Goal: Task Accomplishment & Management: Use online tool/utility

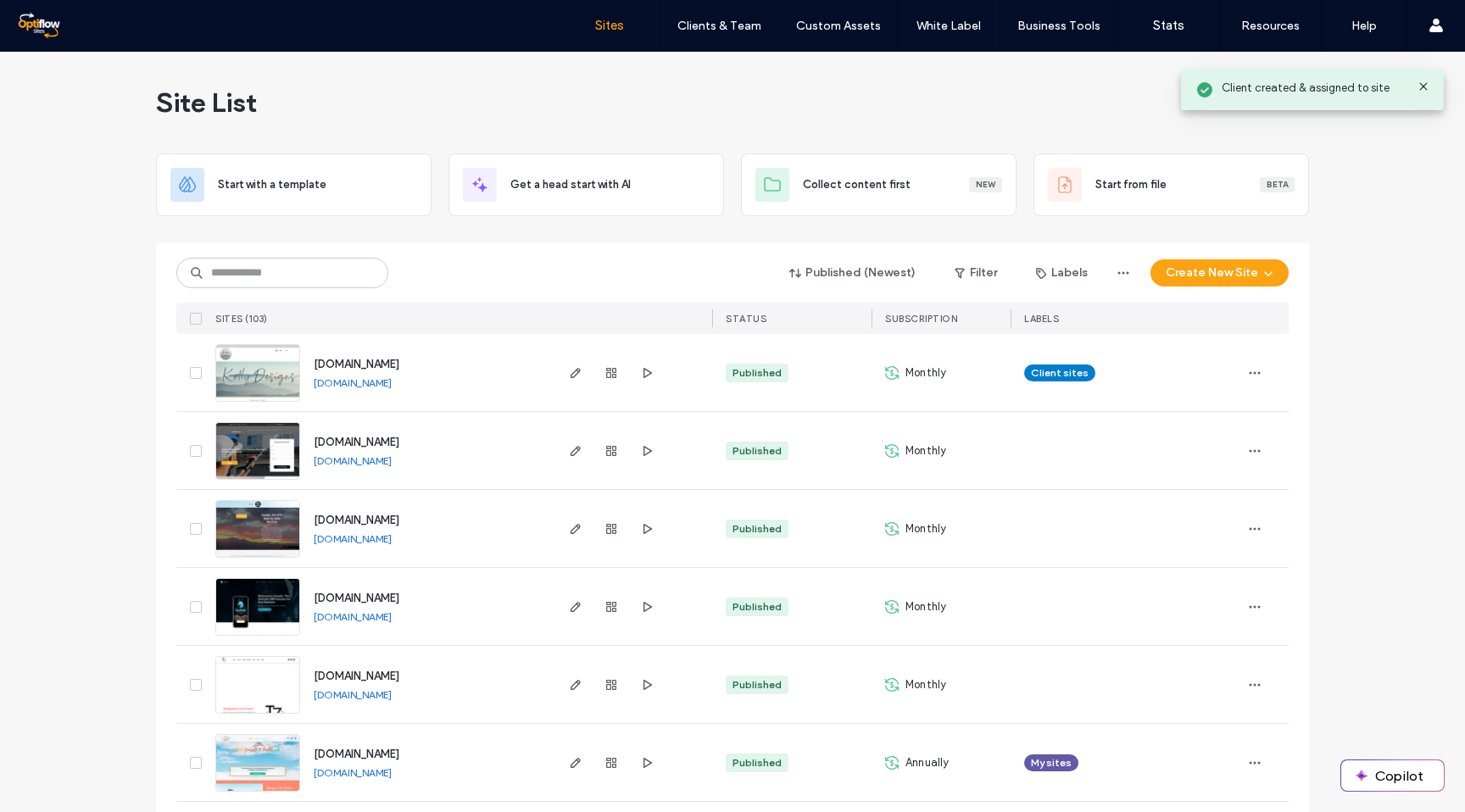
scroll to position [823, 0]
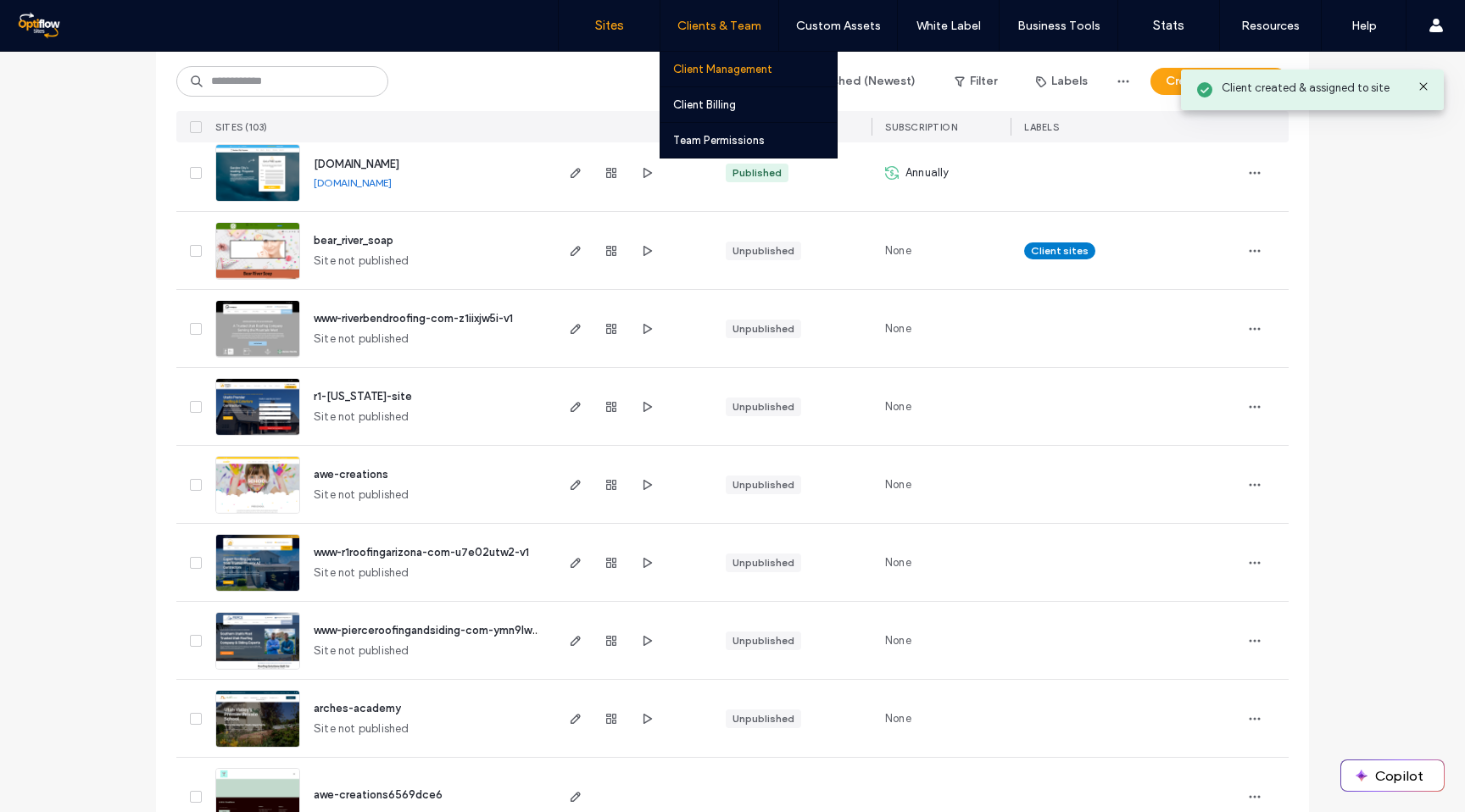
click at [726, 72] on label "Client Management" at bounding box center [722, 68] width 99 height 13
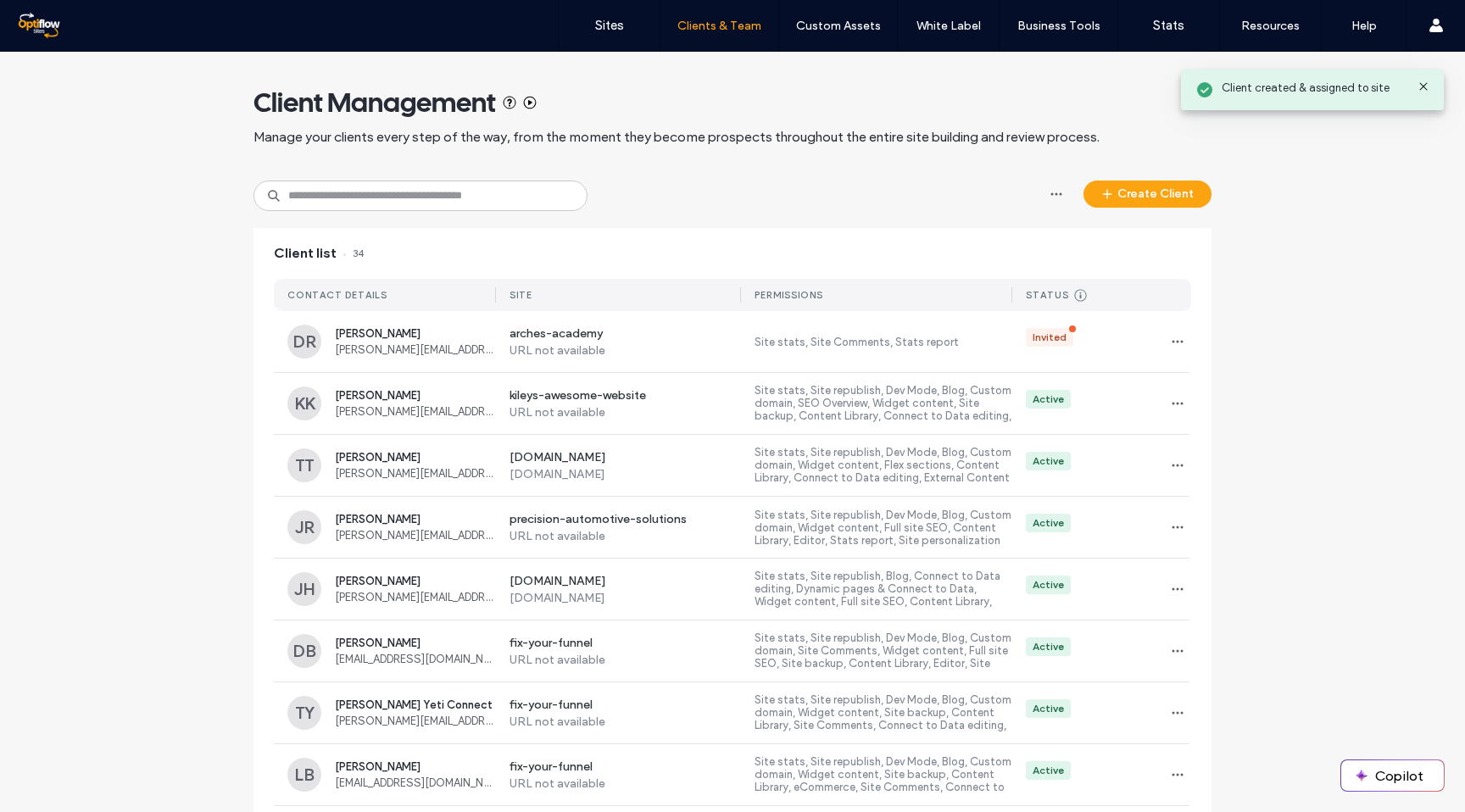
click at [1429, 78] on div "Client created & assigned to site" at bounding box center [1312, 89] width 263 height 41
click at [1423, 80] on icon at bounding box center [1423, 87] width 14 height 14
click at [924, 350] on div "arches-academy URL not available Site stats, Site Comments, Stats report Invited" at bounding box center [843, 341] width 695 height 61
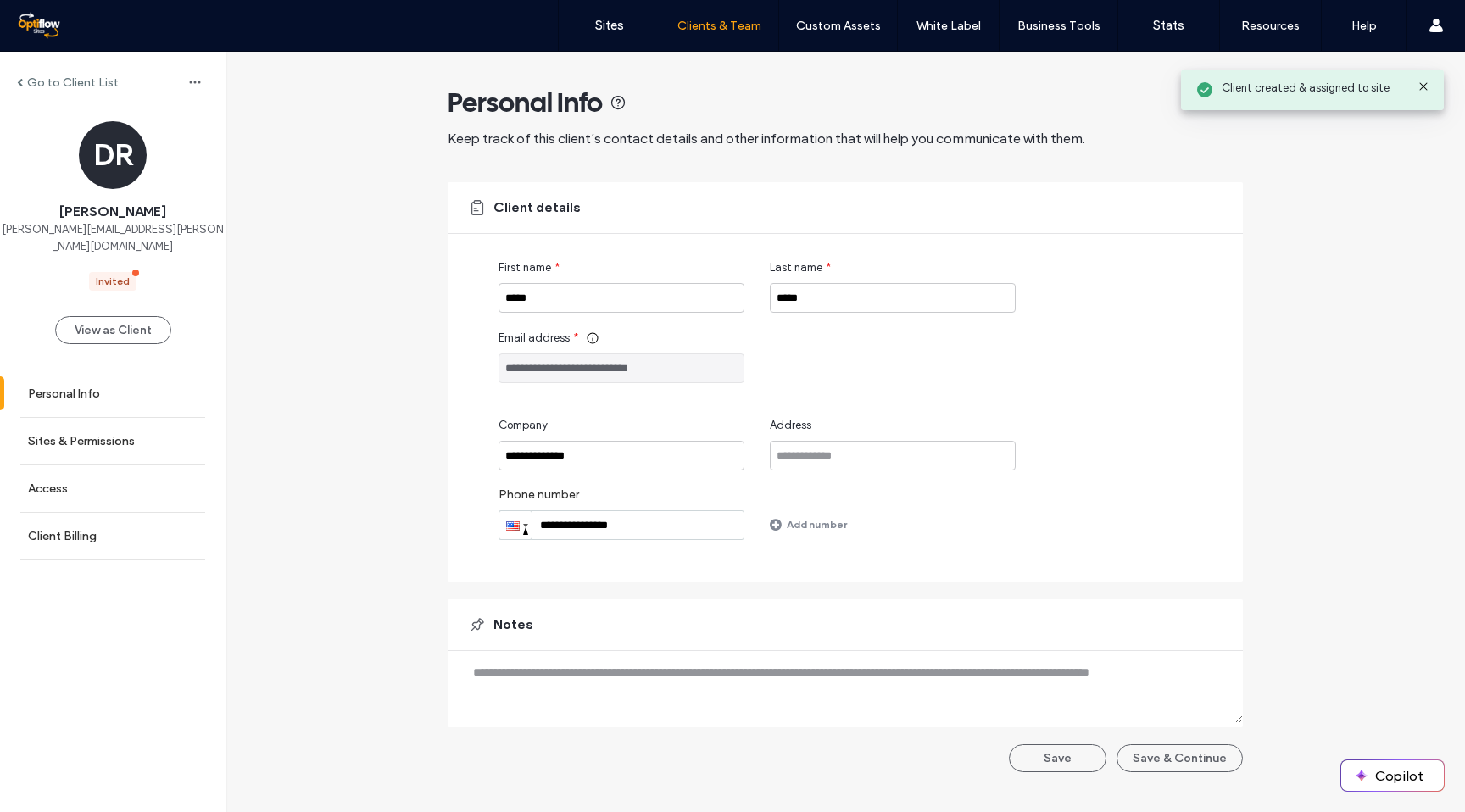
click at [118, 274] on div "Invited" at bounding box center [112, 282] width 34 height 16
click at [89, 418] on link "Sites & Permissions" at bounding box center [113, 441] width 225 height 47
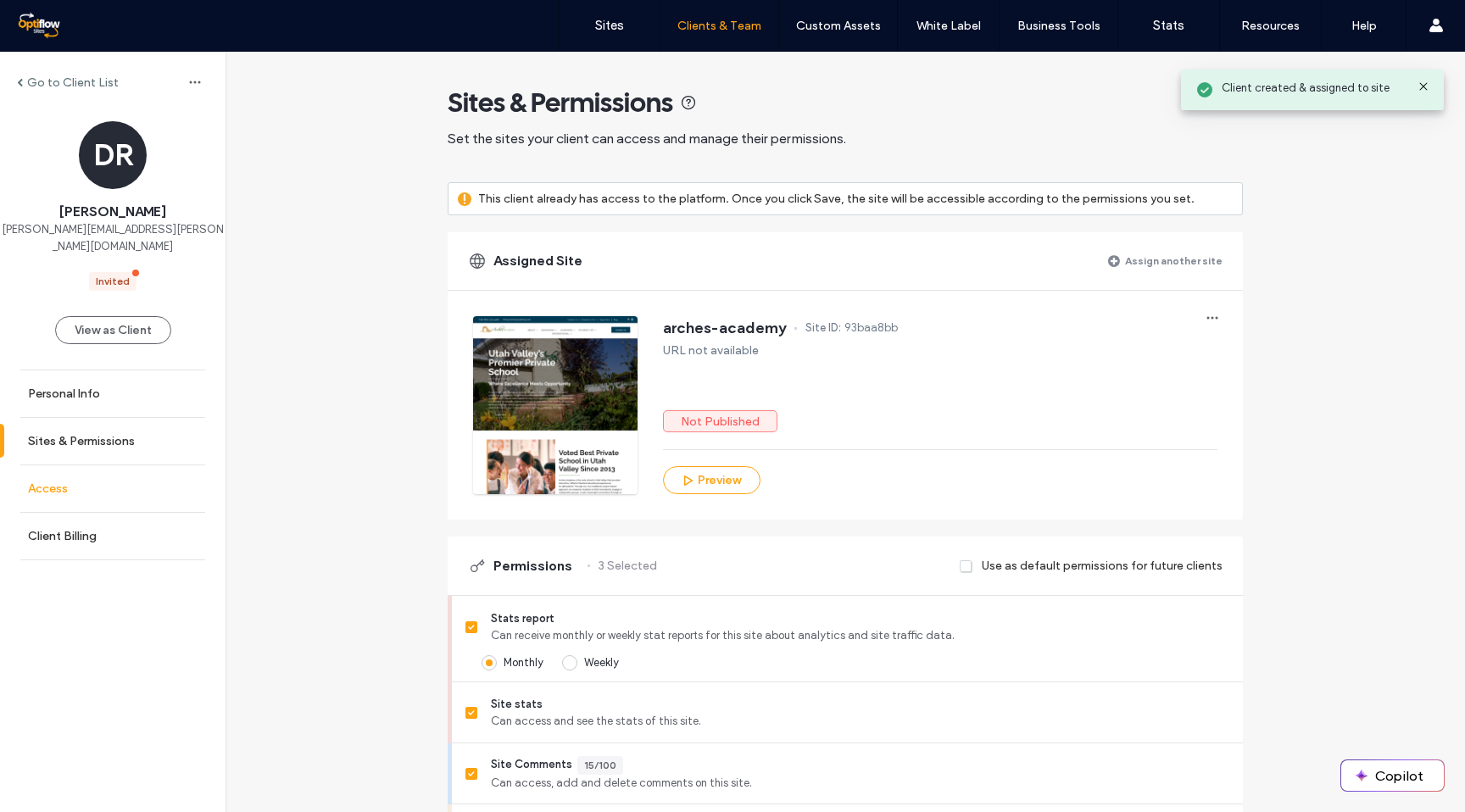
click at [83, 473] on link "Access" at bounding box center [113, 489] width 225 height 47
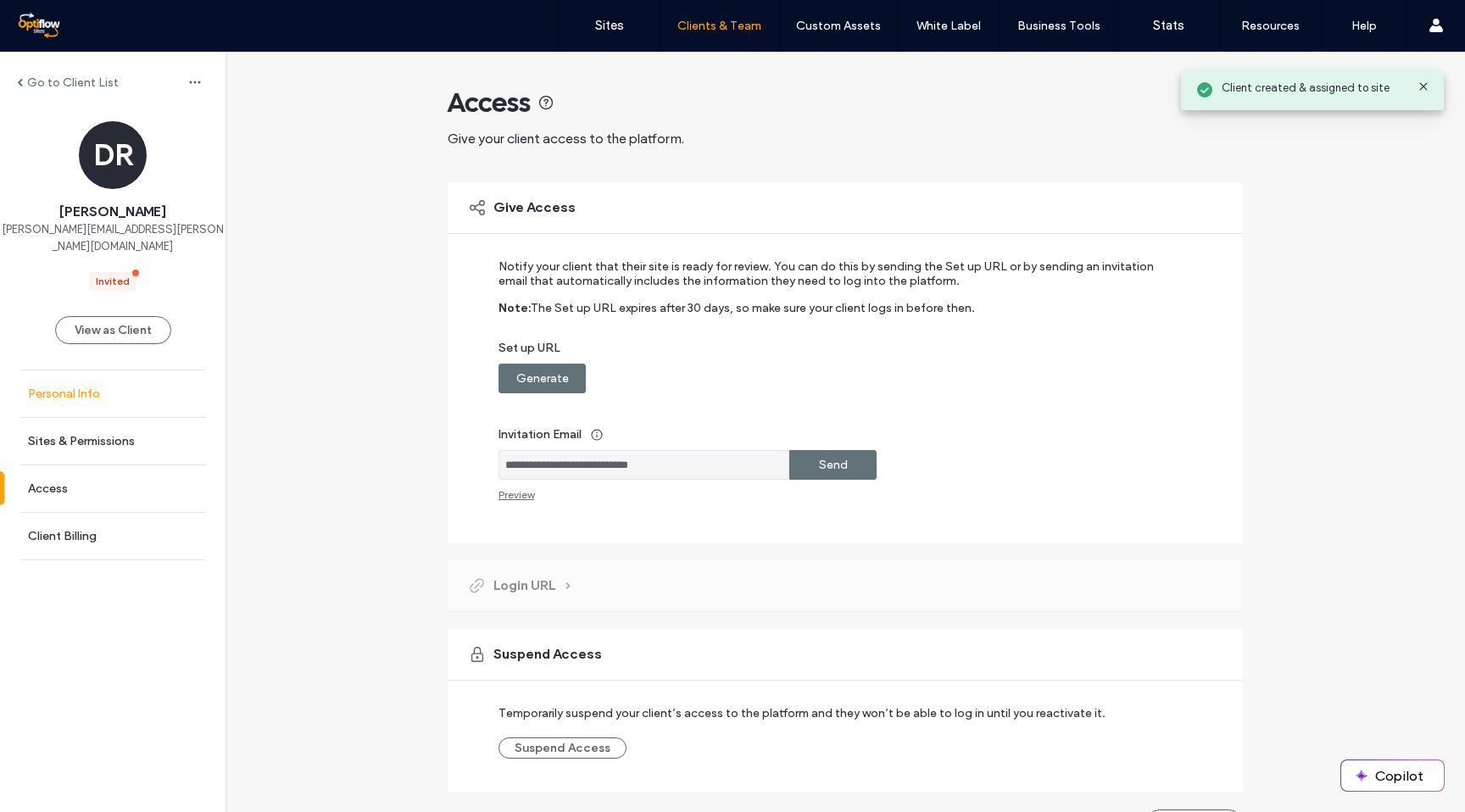
click at [81, 387] on label "Personal Info" at bounding box center [63, 393] width 72 height 15
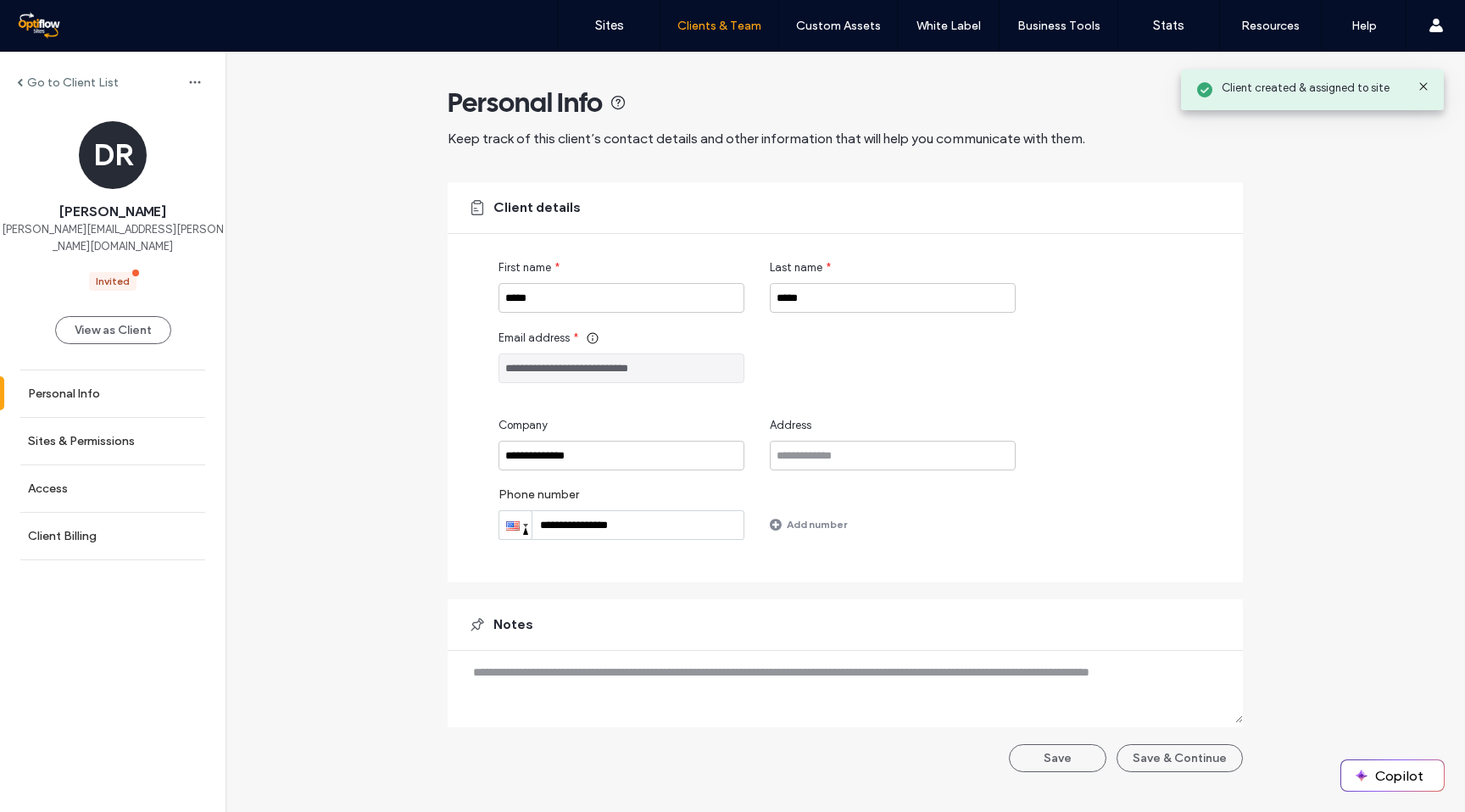
click at [1423, 86] on icon at bounding box center [1423, 87] width 14 height 14
click at [101, 434] on label "Sites & Permissions" at bounding box center [81, 441] width 107 height 15
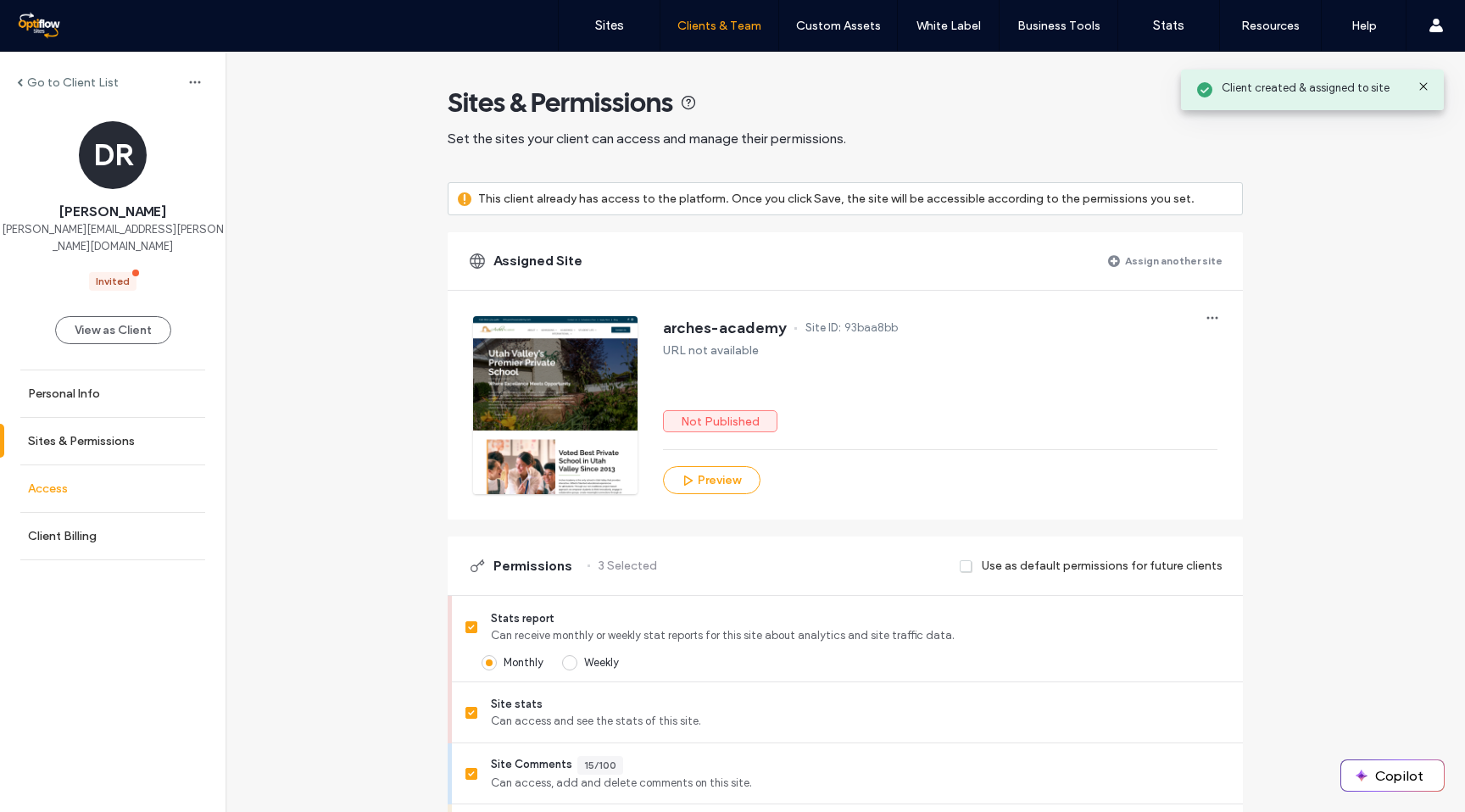
click at [92, 471] on link "Access" at bounding box center [113, 489] width 225 height 47
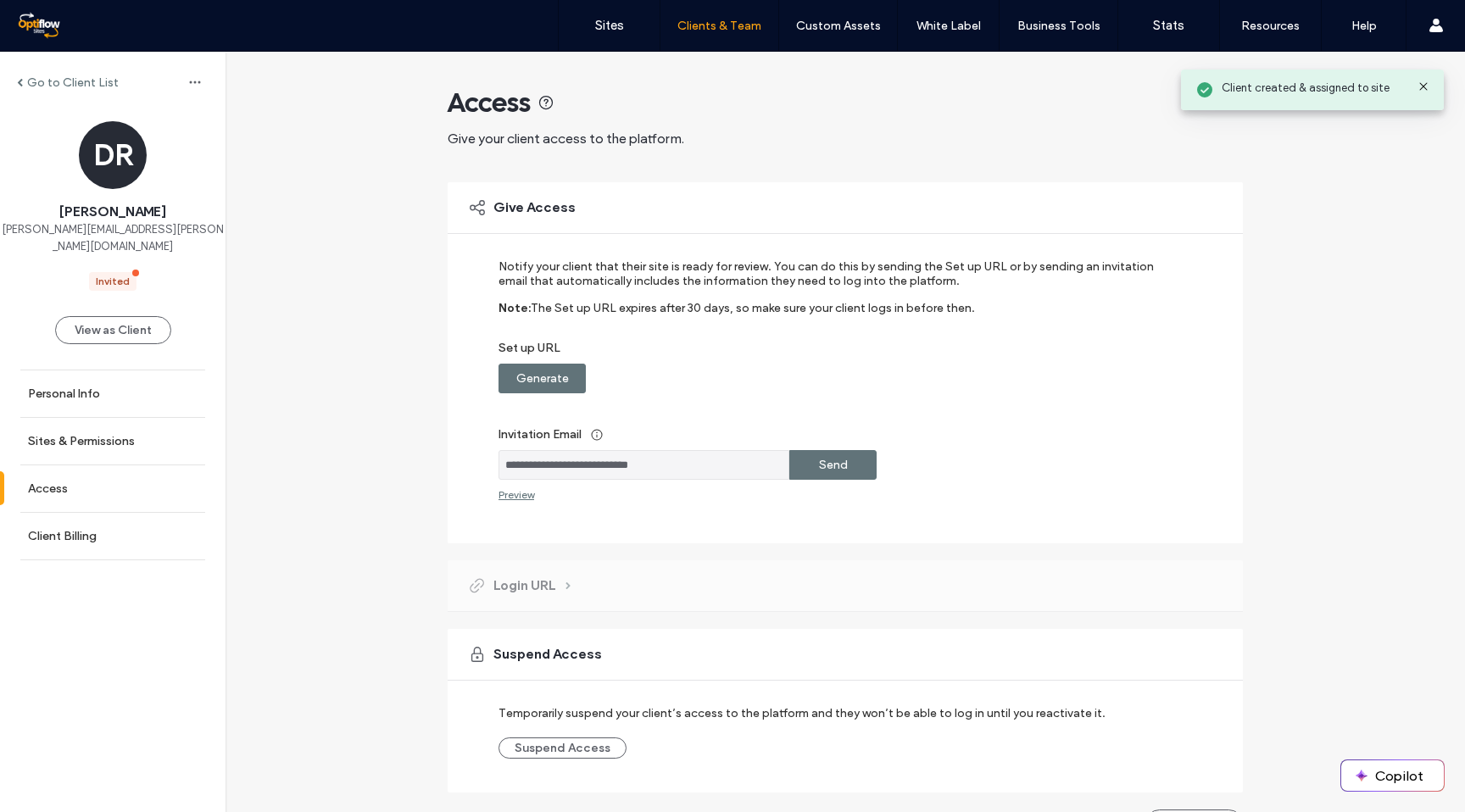
click at [561, 375] on label "Generate" at bounding box center [542, 378] width 53 height 31
click at [843, 380] on div "Copy" at bounding box center [832, 378] width 88 height 29
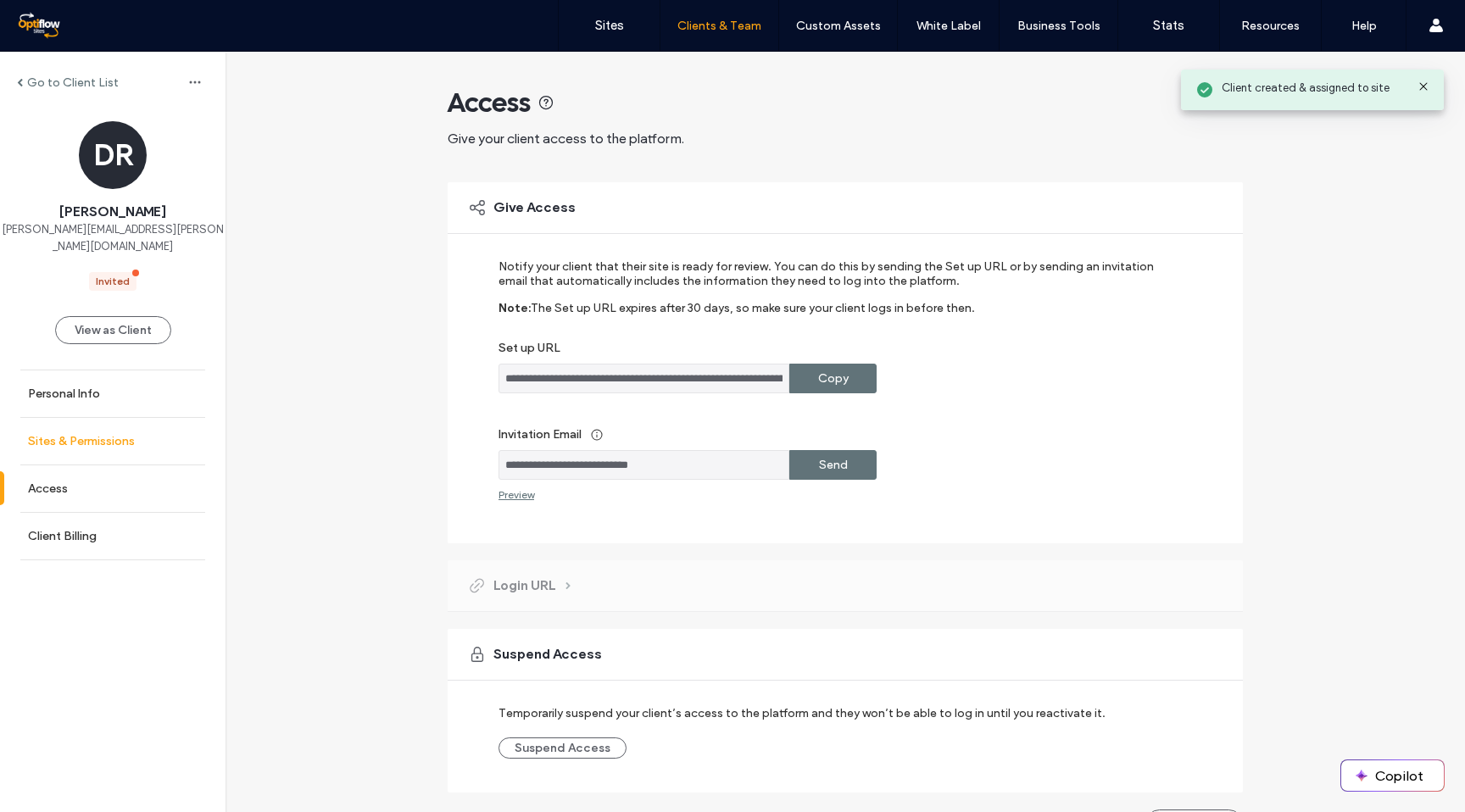
click at [101, 434] on label "Sites & Permissions" at bounding box center [81, 441] width 107 height 15
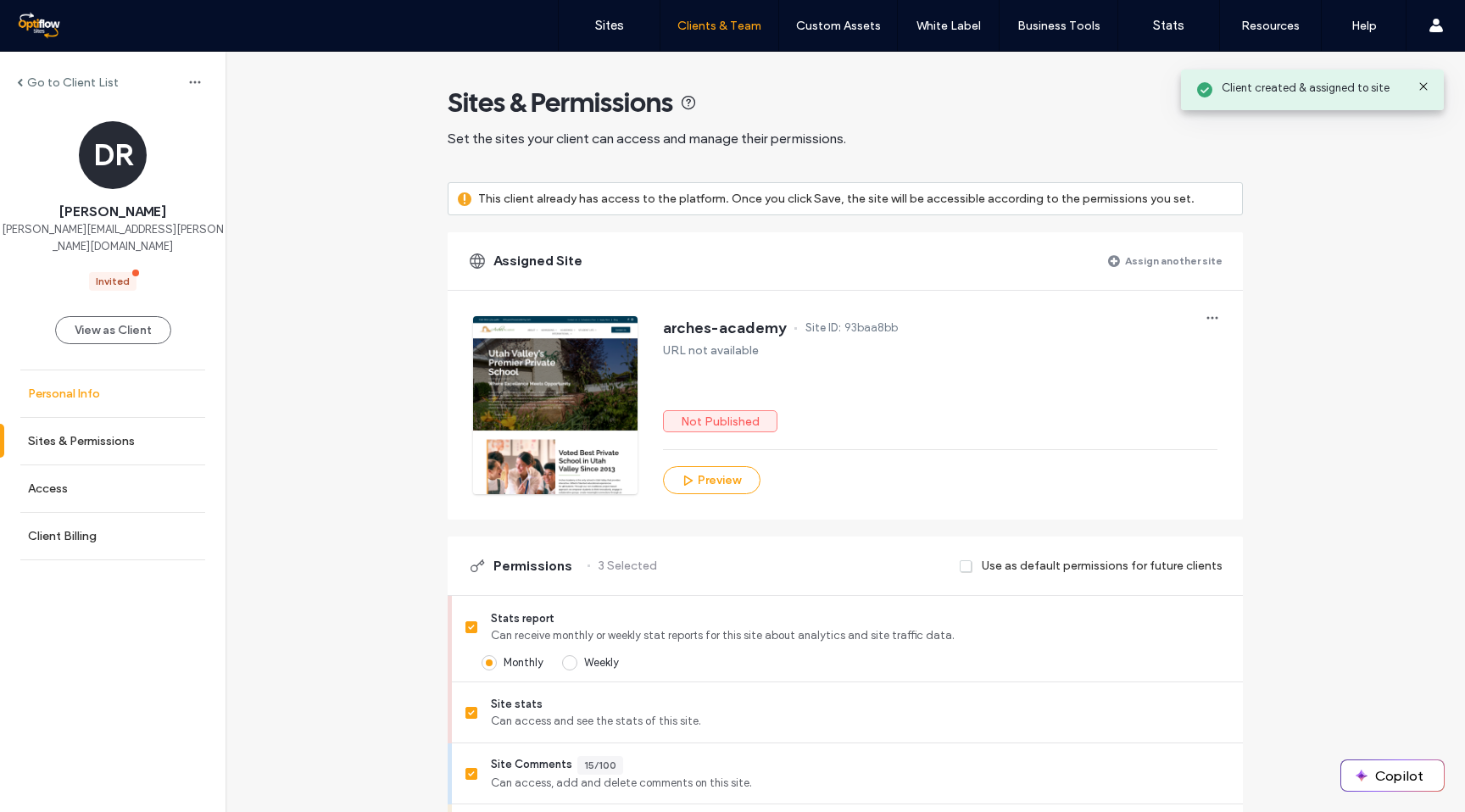
click at [115, 385] on link "Personal Info" at bounding box center [113, 393] width 225 height 47
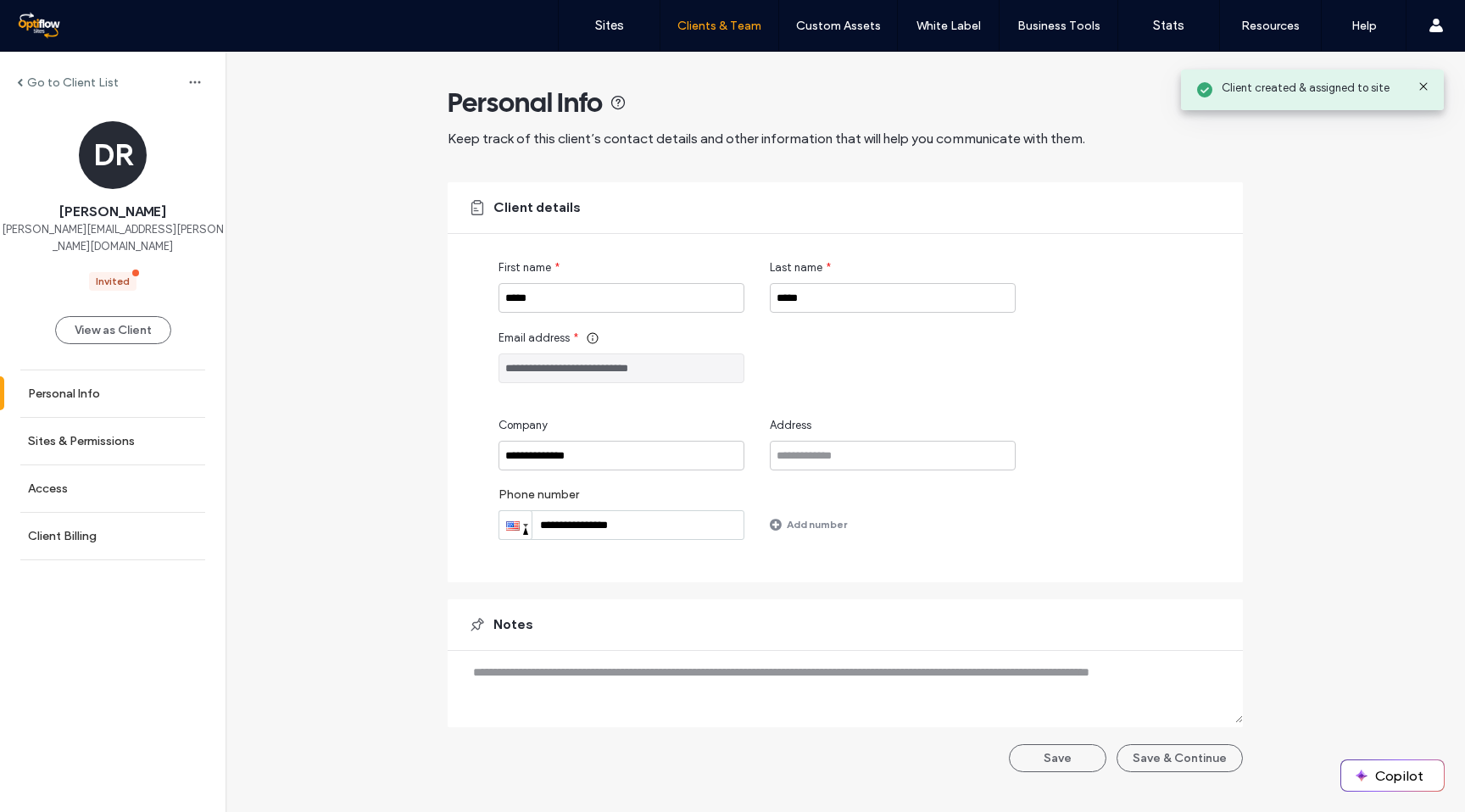
click at [278, 380] on div "**********" at bounding box center [844, 420] width 1239 height 737
click at [113, 469] on link "Access" at bounding box center [113, 489] width 225 height 47
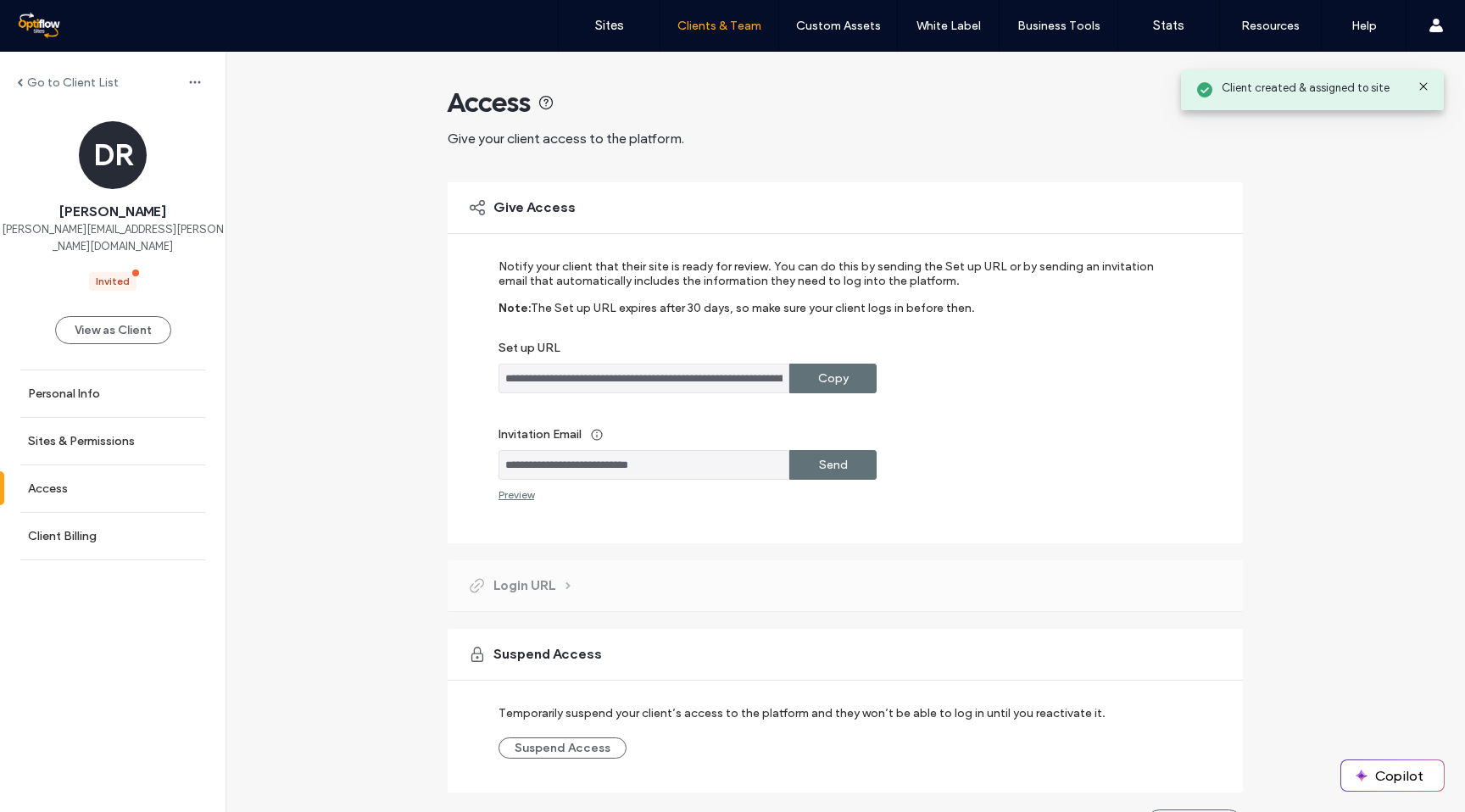
click at [779, 406] on div "**********" at bounding box center [833, 380] width 670 height 242
click at [854, 438] on label "Invitation Email" at bounding box center [833, 434] width 670 height 31
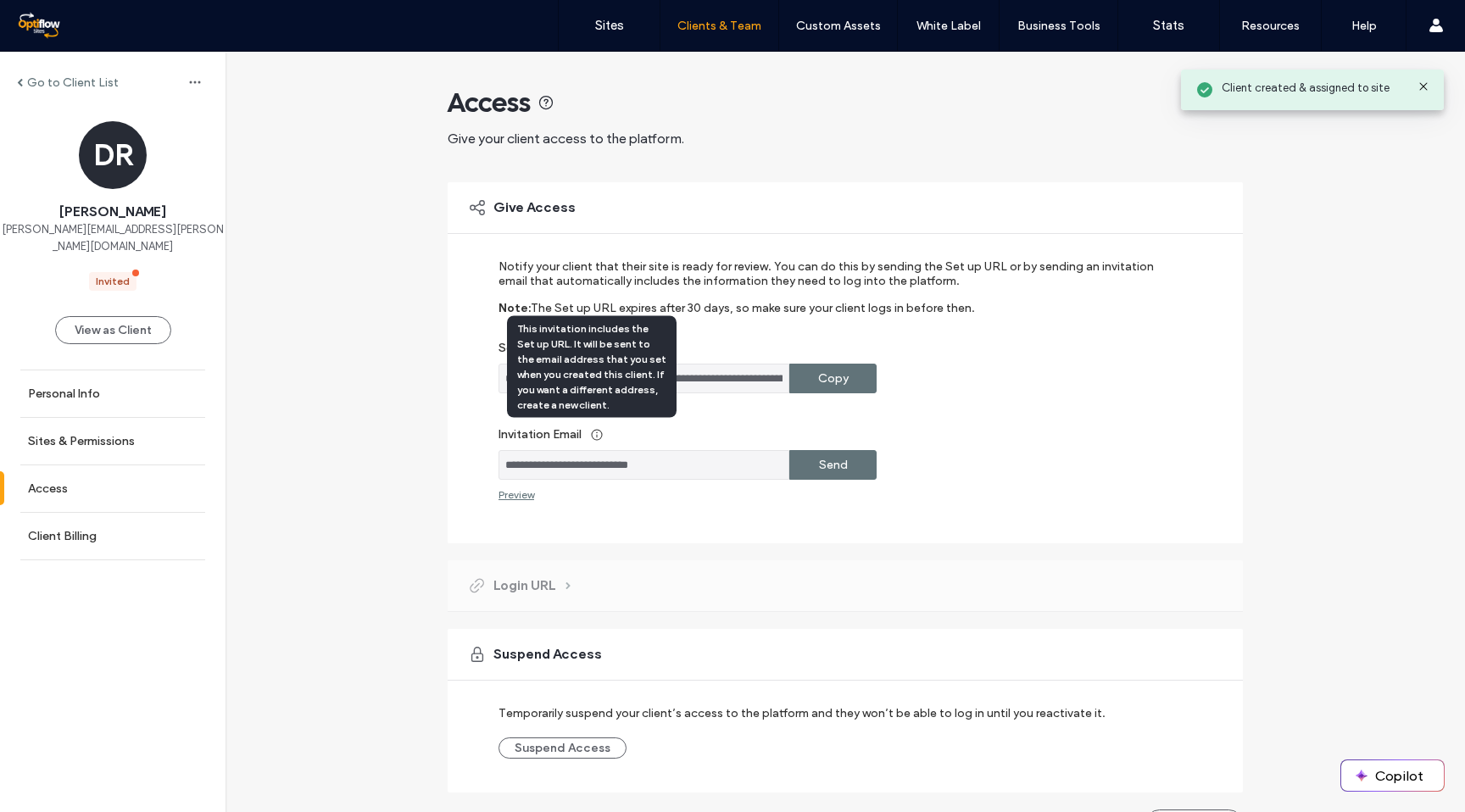
click at [592, 434] on icon at bounding box center [597, 435] width 14 height 14
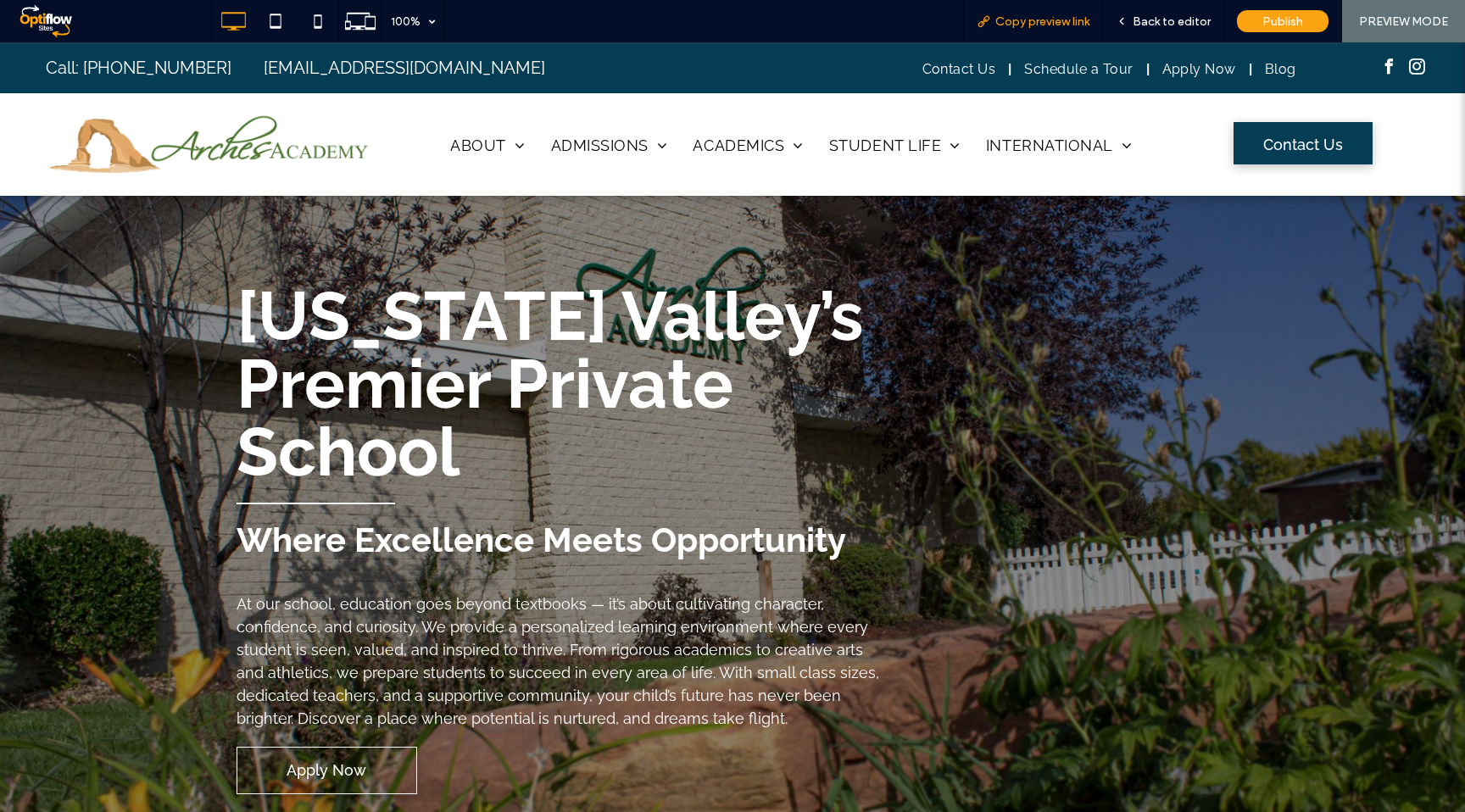
click at [1060, 19] on span "Copy preview link" at bounding box center [1042, 22] width 94 height 15
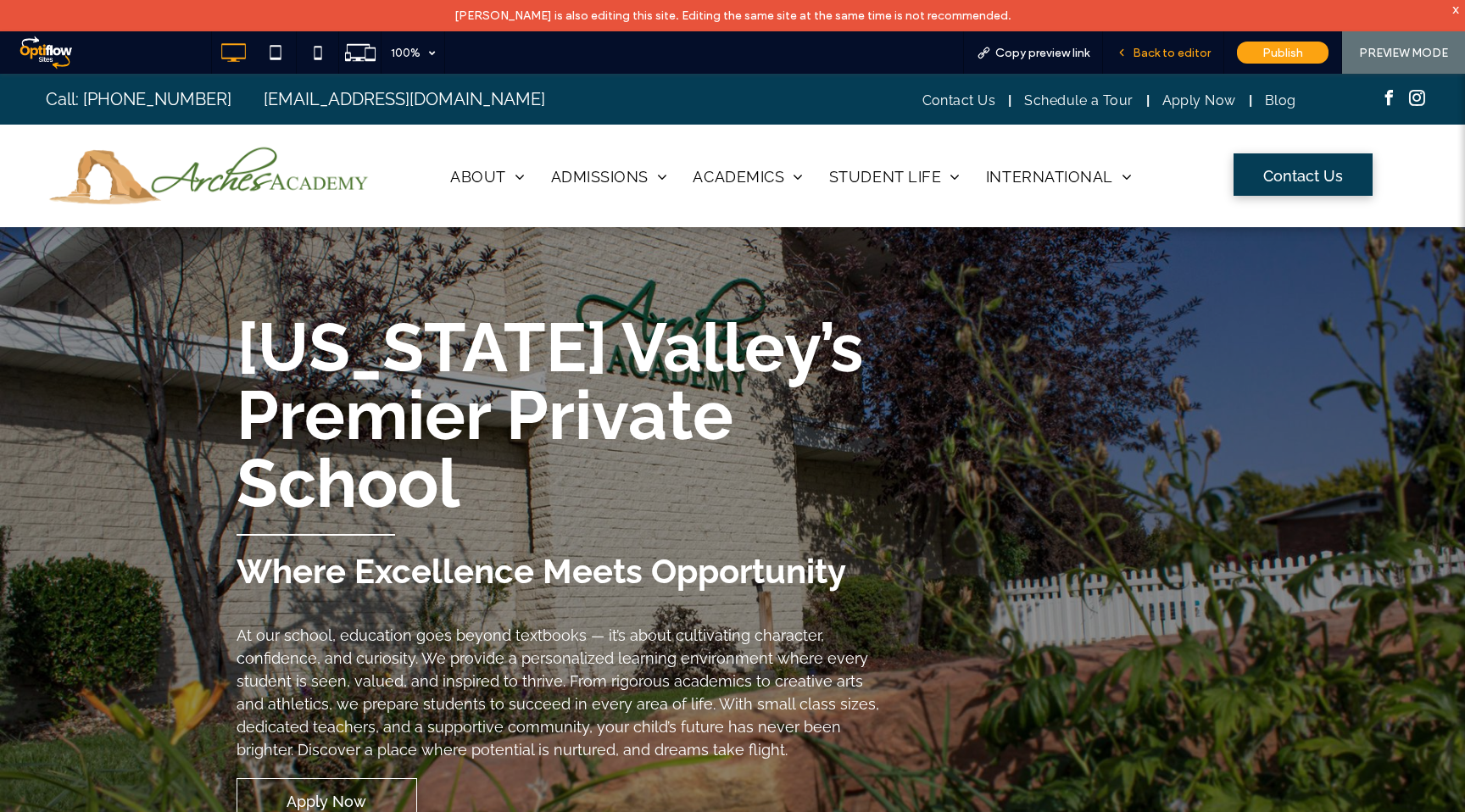
click at [1147, 58] on span "Back to editor" at bounding box center [1171, 53] width 78 height 15
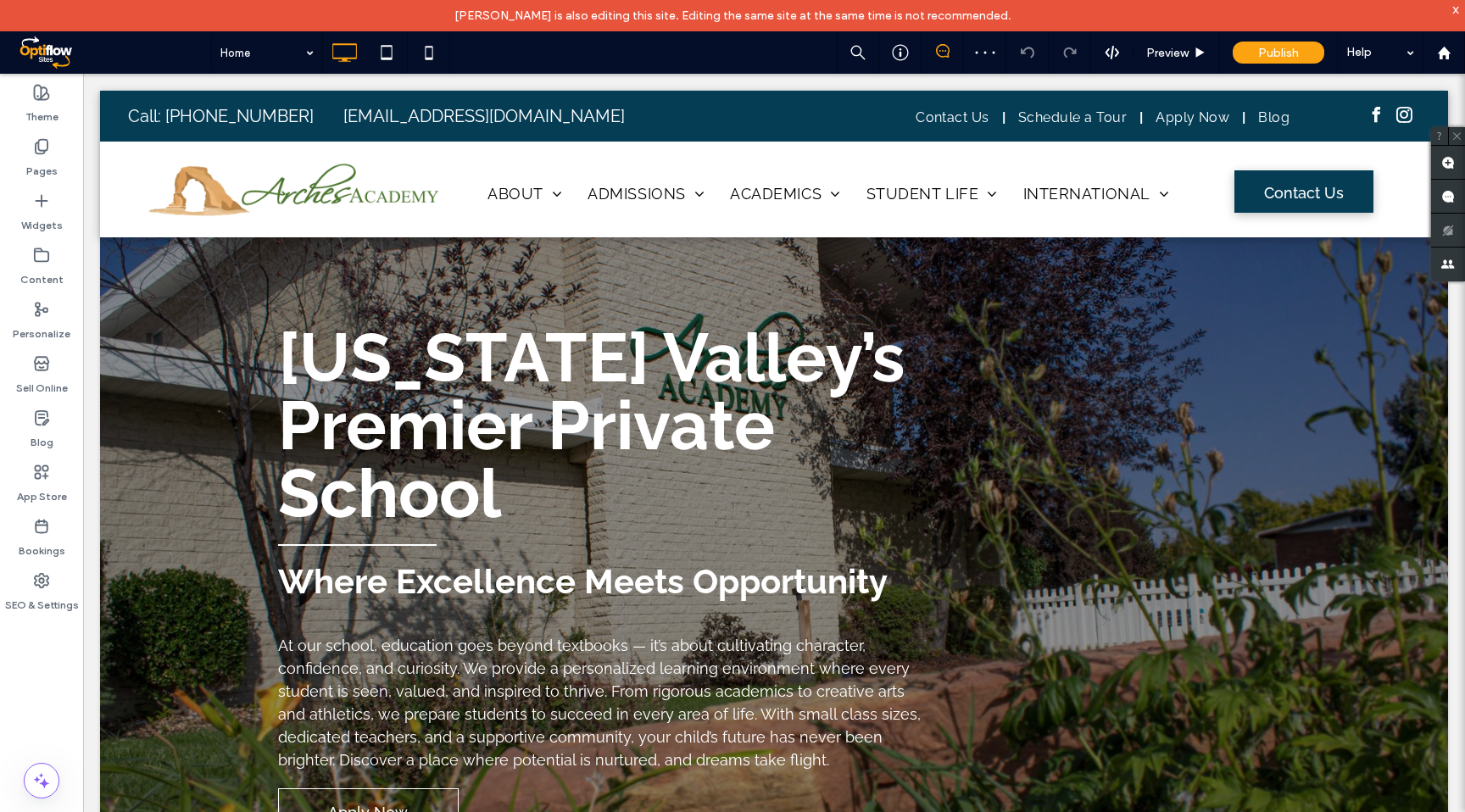
click at [941, 54] on icon at bounding box center [942, 51] width 14 height 14
click at [939, 49] on icon at bounding box center [942, 51] width 14 height 14
click at [945, 47] on icon at bounding box center [942, 51] width 14 height 14
click at [945, 55] on icon at bounding box center [942, 51] width 14 height 14
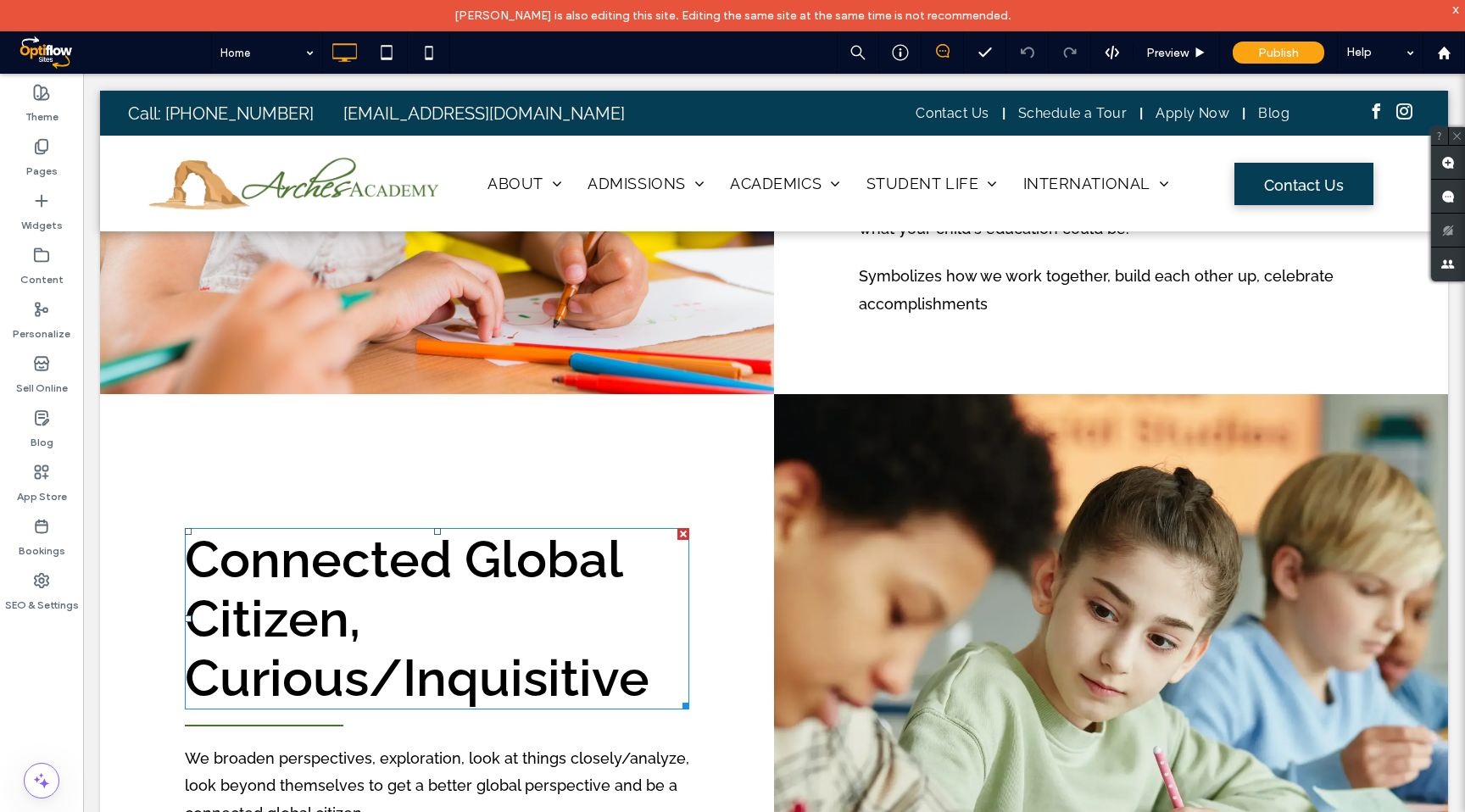
scroll to position [2697, 0]
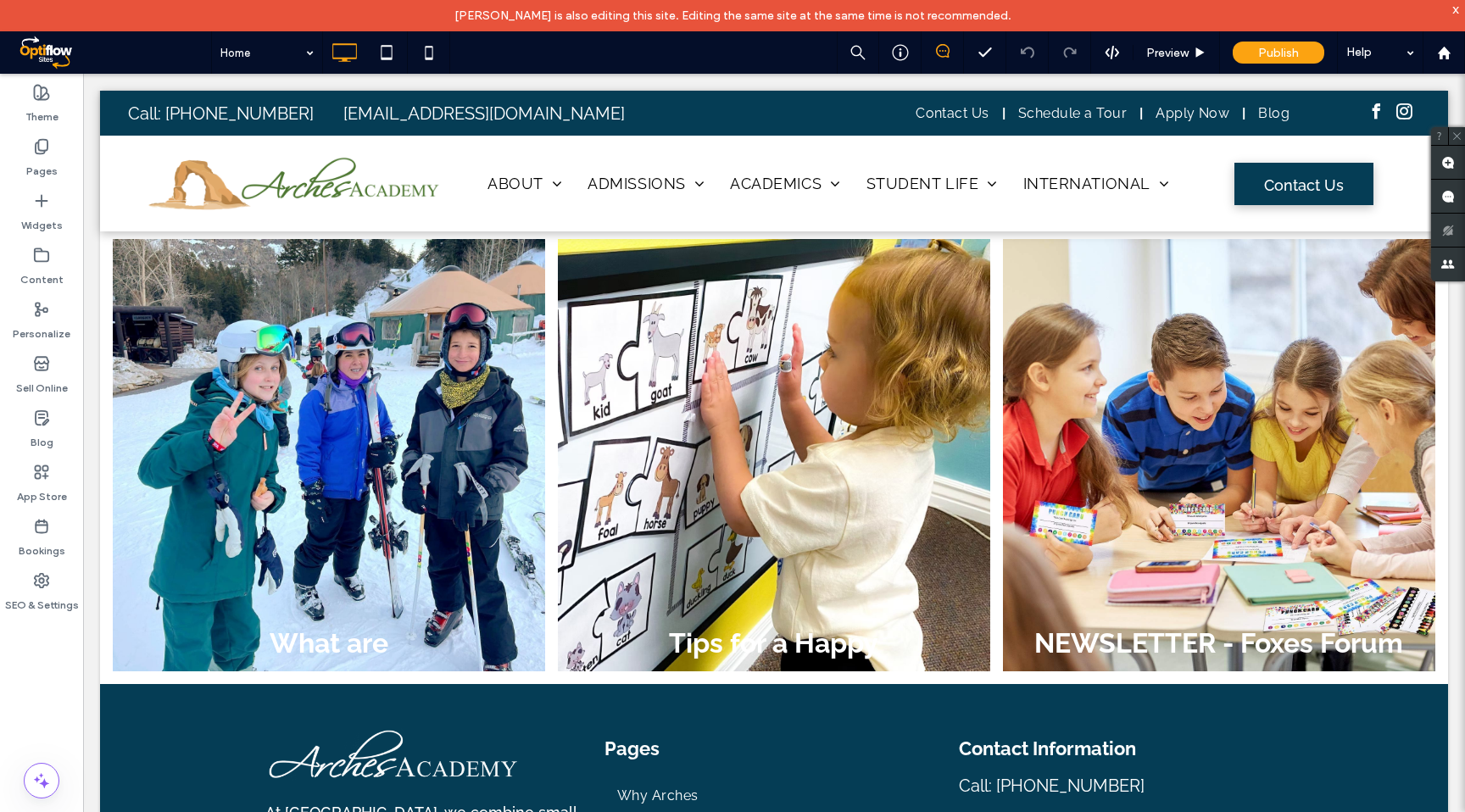
scroll to position [6330, 0]
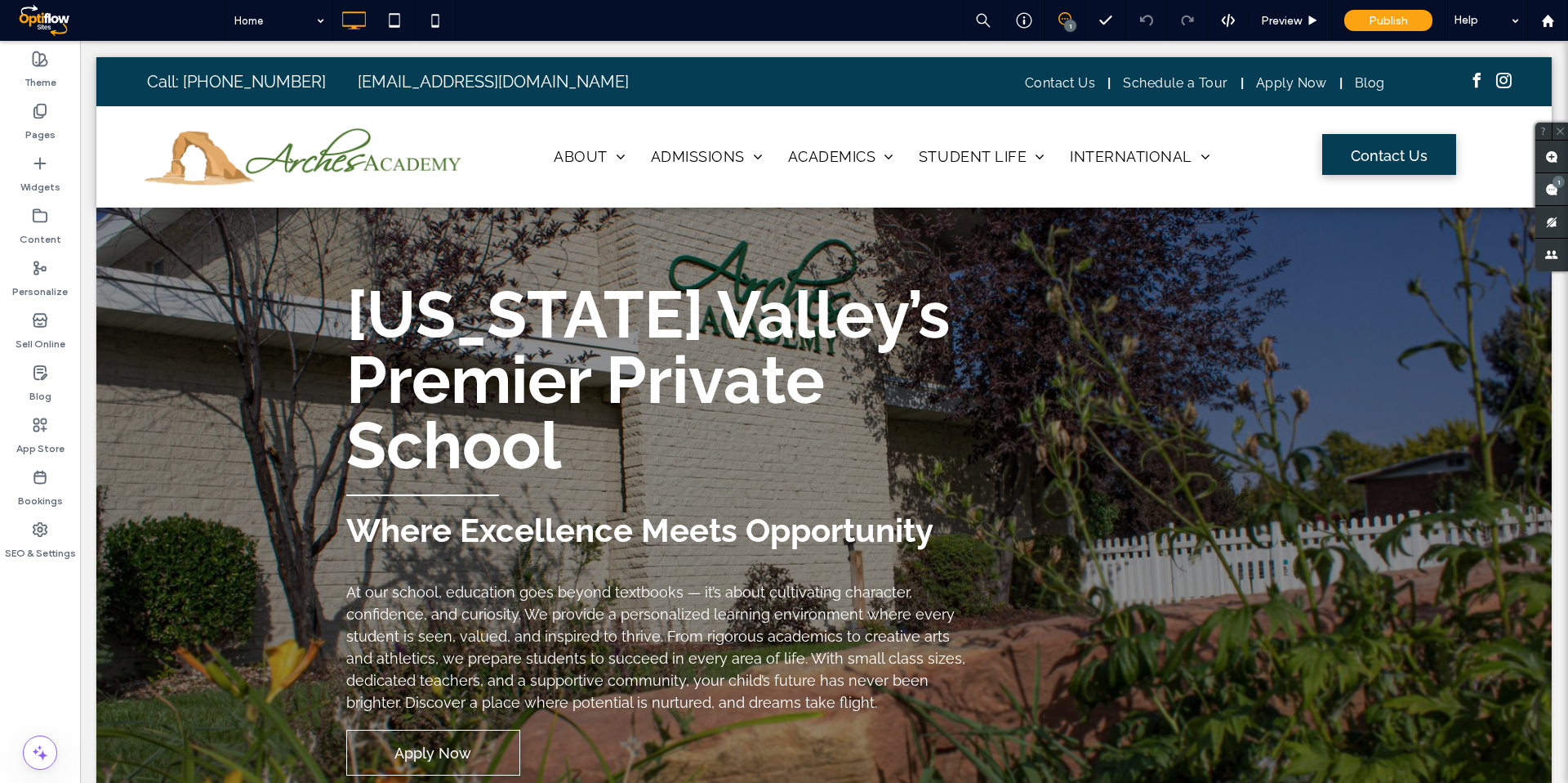
click at [1411, 189] on use at bounding box center [1552, 190] width 13 height 13
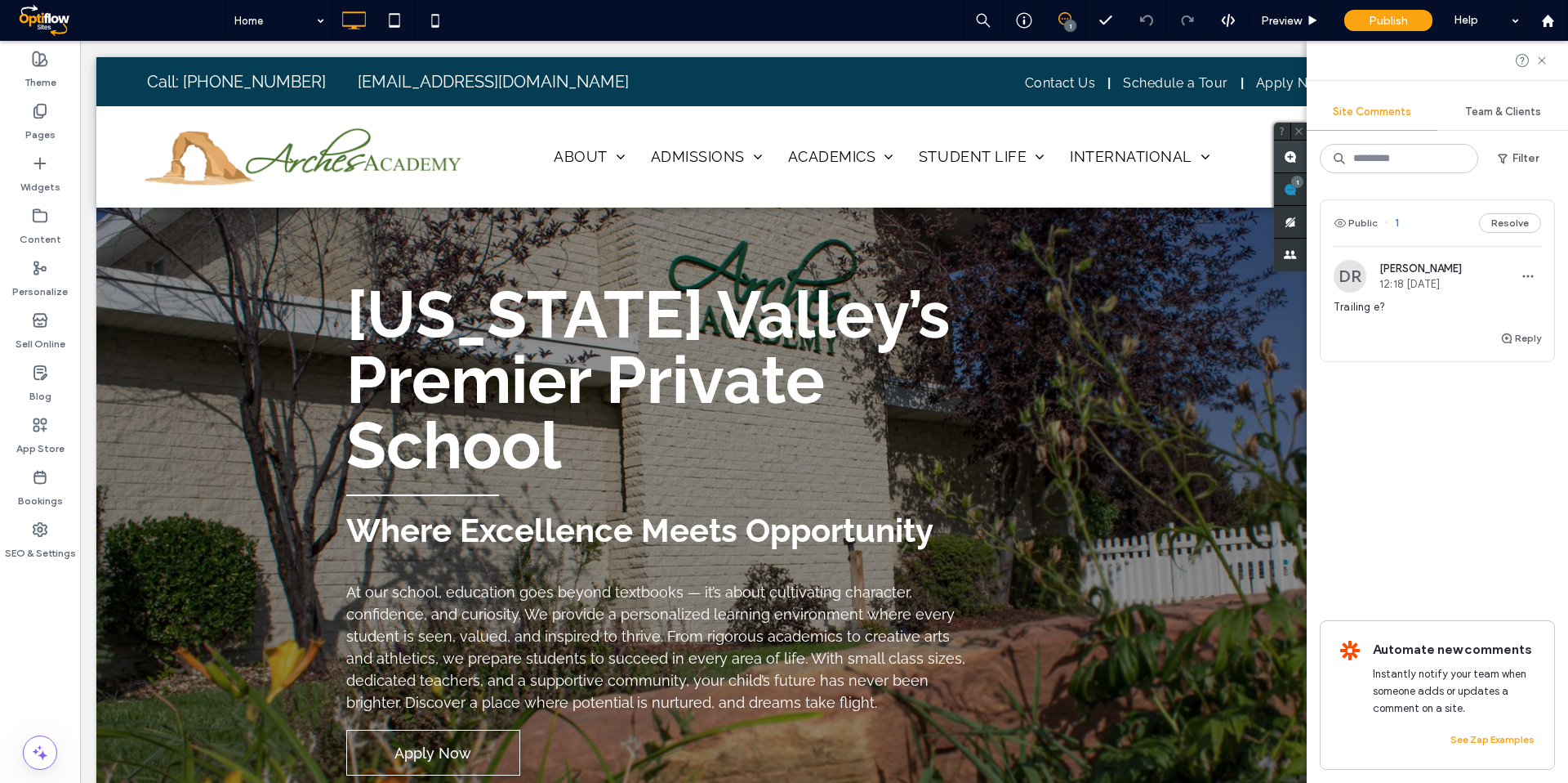
click at [1290, 151] on use at bounding box center [1291, 157] width 13 height 13
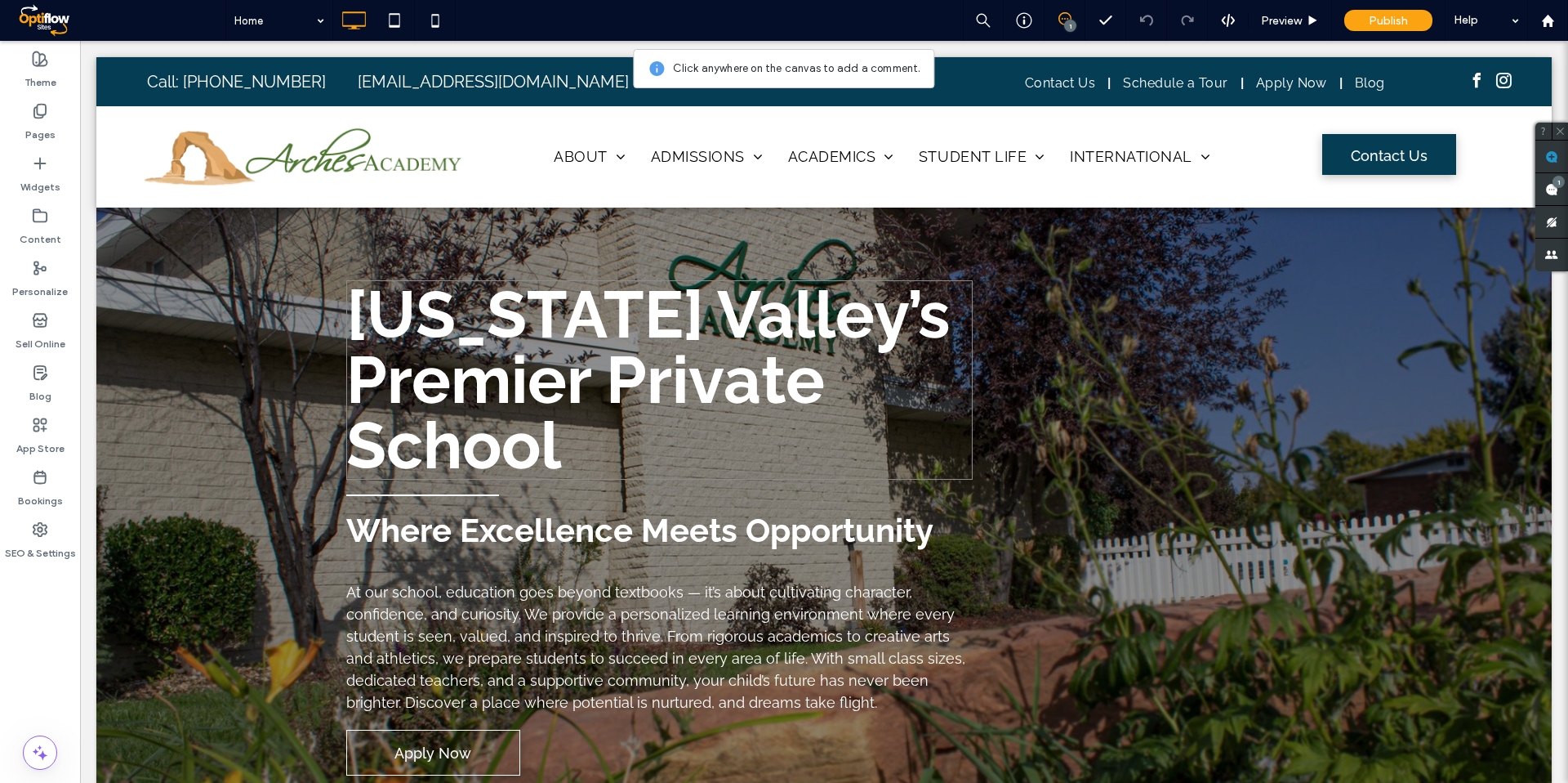
click at [761, 414] on span "[US_STATE] Valley’s Premier Private School" at bounding box center [649, 379] width 605 height 207
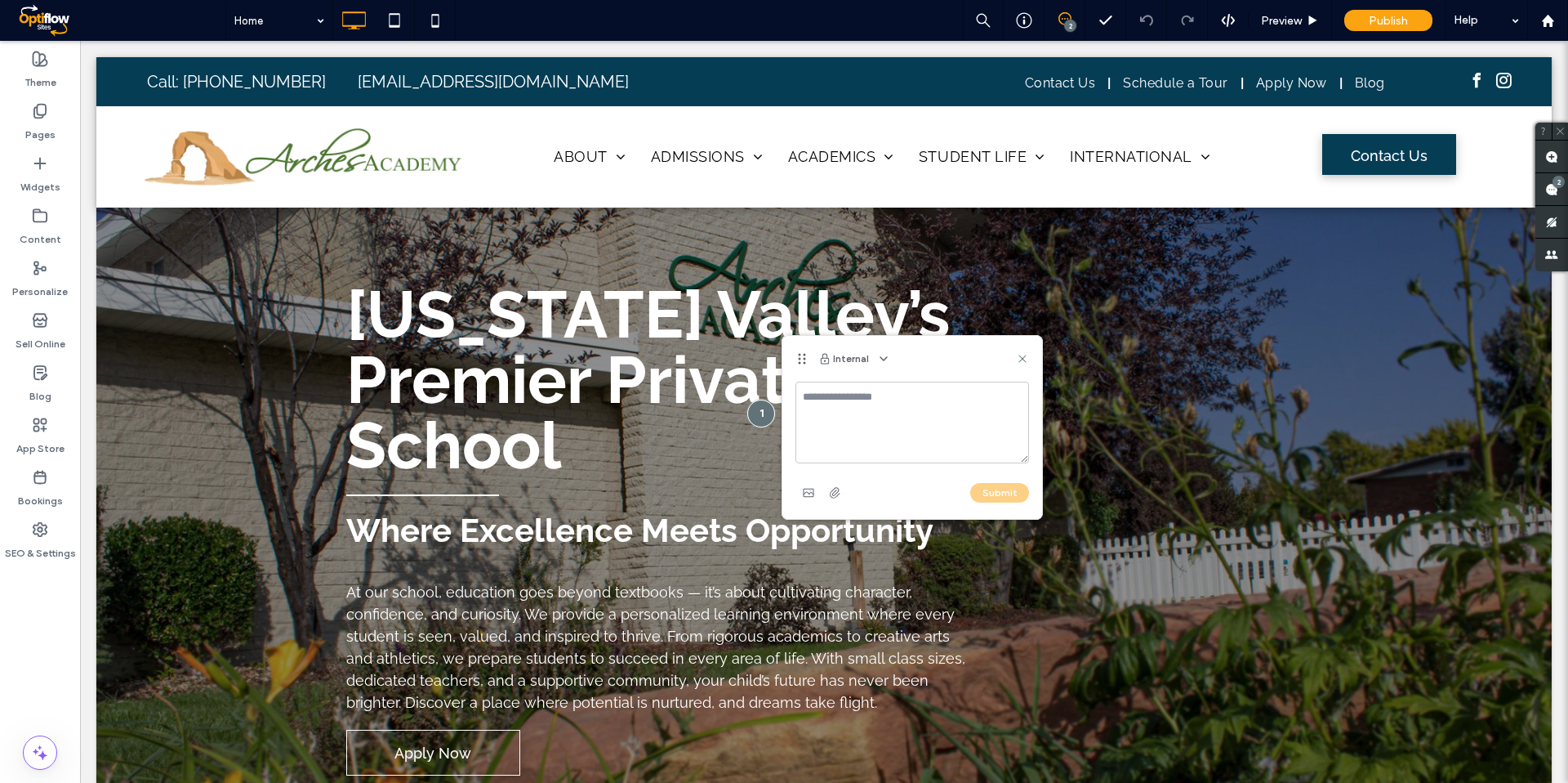
drag, startPoint x: 890, startPoint y: 408, endPoint x: 910, endPoint y: 386, distance: 29.7
click at [890, 408] on textarea at bounding box center [912, 423] width 234 height 82
click at [890, 360] on span "button" at bounding box center [883, 358] width 19 height 19
click at [921, 392] on span "Public - visible to clients & team" at bounding box center [964, 399] width 161 height 17
click at [1024, 360] on use at bounding box center [1022, 358] width 8 height 8
